Goal: Task Accomplishment & Management: Manage account settings

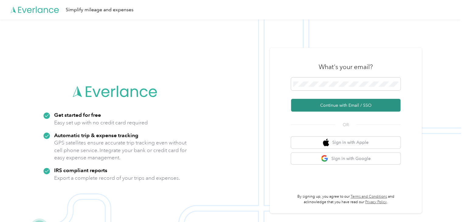
click at [328, 108] on button "Continue with Email / SSO" at bounding box center [345, 105] width 109 height 13
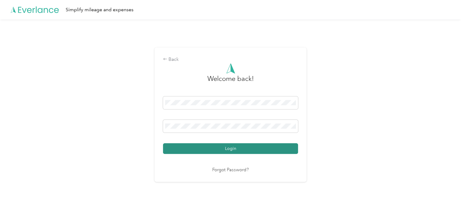
click at [228, 152] on button "Login" at bounding box center [230, 148] width 135 height 11
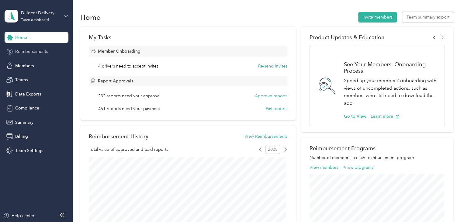
click at [33, 51] on span "Reimbursements" at bounding box center [31, 51] width 33 height 6
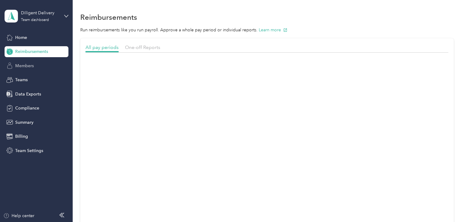
click at [24, 70] on div "Members" at bounding box center [37, 65] width 64 height 11
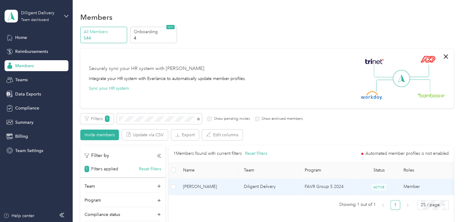
click at [203, 189] on span "[PERSON_NAME]" at bounding box center [208, 186] width 51 height 7
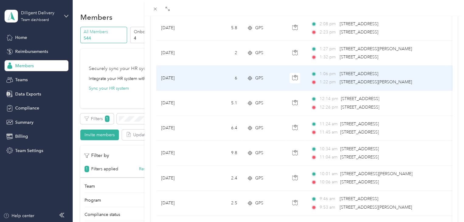
scroll to position [243, 0]
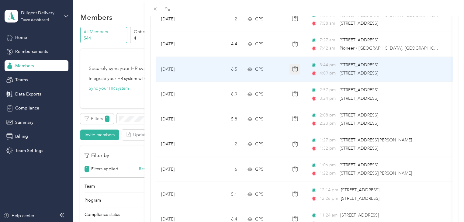
click at [296, 70] on icon "button" at bounding box center [294, 68] width 5 height 5
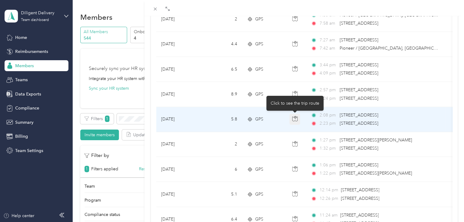
click at [294, 118] on icon "button" at bounding box center [294, 118] width 5 height 5
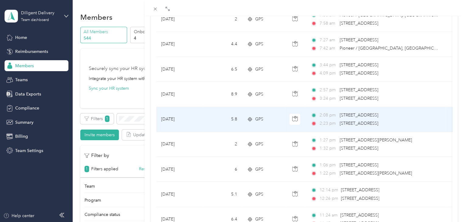
click at [279, 117] on td "GPS" at bounding box center [263, 119] width 43 height 25
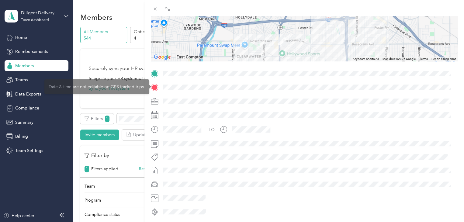
scroll to position [38, 0]
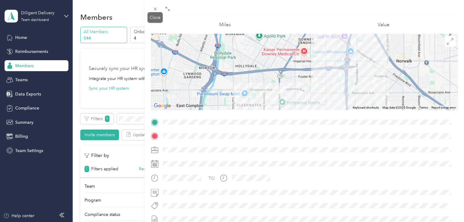
drag, startPoint x: 153, startPoint y: 8, endPoint x: 163, endPoint y: 21, distance: 16.4
click at [154, 8] on icon at bounding box center [155, 8] width 5 height 5
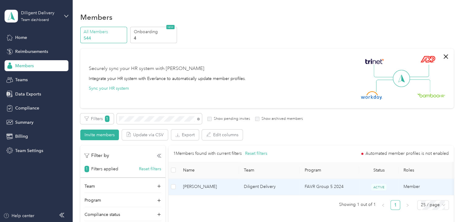
click at [231, 180] on td "[PERSON_NAME]" at bounding box center [208, 186] width 61 height 17
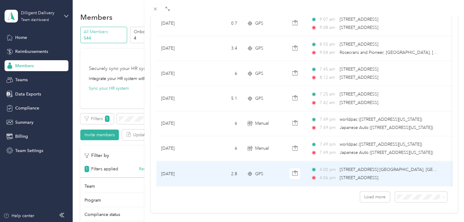
scroll to position [553, 0]
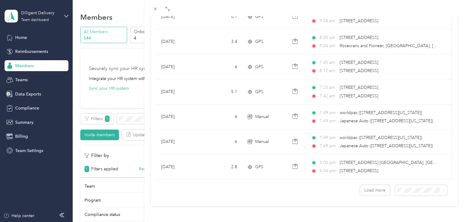
click at [401, 163] on div "50 per load" at bounding box center [415, 162] width 43 height 6
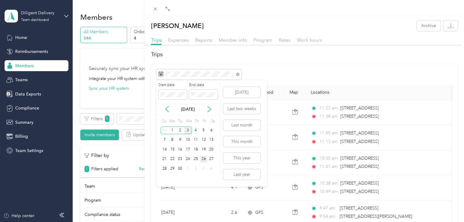
click at [203, 159] on div "26" at bounding box center [204, 159] width 8 height 8
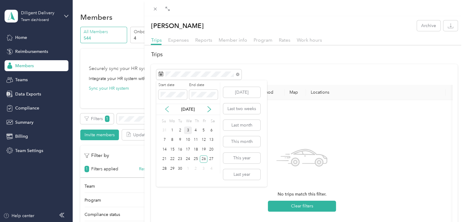
click at [165, 108] on icon at bounding box center [167, 109] width 6 height 6
click at [204, 168] on div "29" at bounding box center [204, 169] width 8 height 8
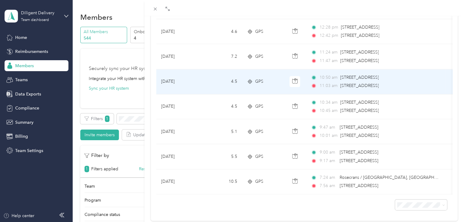
scroll to position [304, 0]
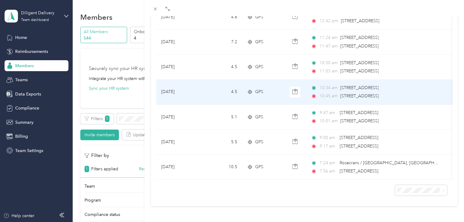
click at [369, 93] on span "[STREET_ADDRESS]" at bounding box center [359, 95] width 39 height 5
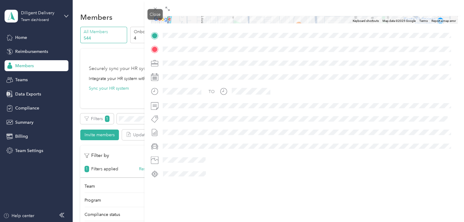
scroll to position [38, 0]
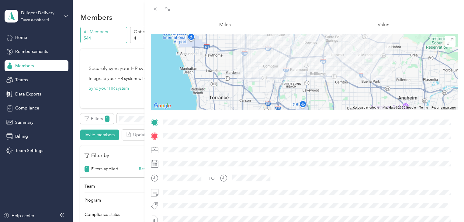
click at [416, 21] on div "1.08 Value" at bounding box center [383, 18] width 148 height 20
click at [415, 22] on div "1.08 Value" at bounding box center [383, 18] width 148 height 20
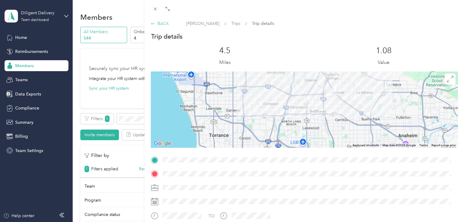
click at [165, 22] on div "BACK" at bounding box center [160, 23] width 18 height 6
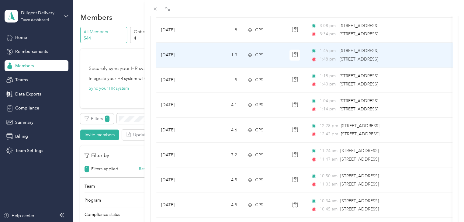
scroll to position [152, 0]
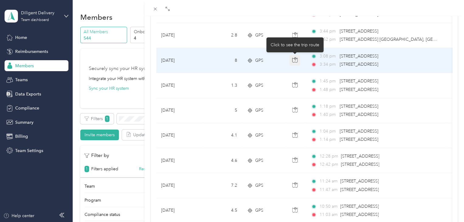
click at [295, 61] on icon "button" at bounding box center [294, 59] width 5 height 5
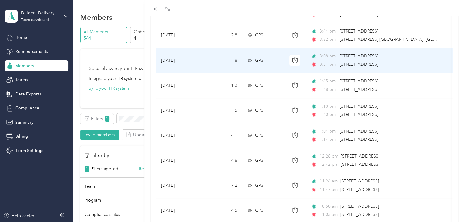
click at [207, 55] on td "8" at bounding box center [222, 60] width 40 height 25
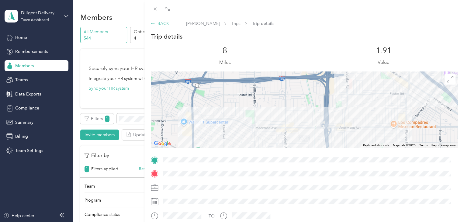
click at [166, 22] on div "BACK" at bounding box center [160, 23] width 18 height 6
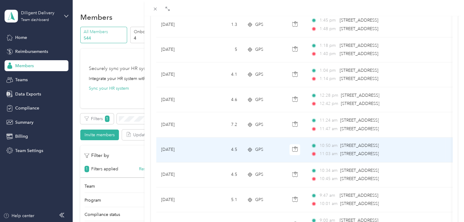
scroll to position [273, 0]
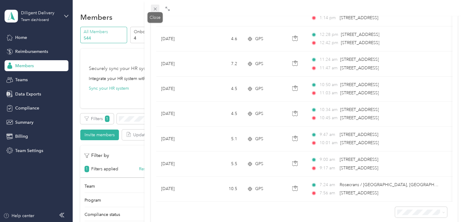
click at [156, 7] on icon at bounding box center [155, 8] width 5 height 5
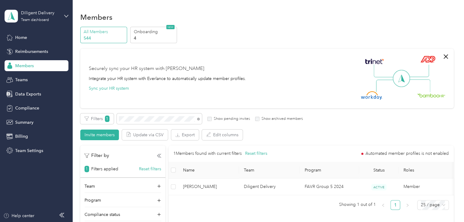
scroll to position [84, 0]
